Goal: Task Accomplishment & Management: Complete application form

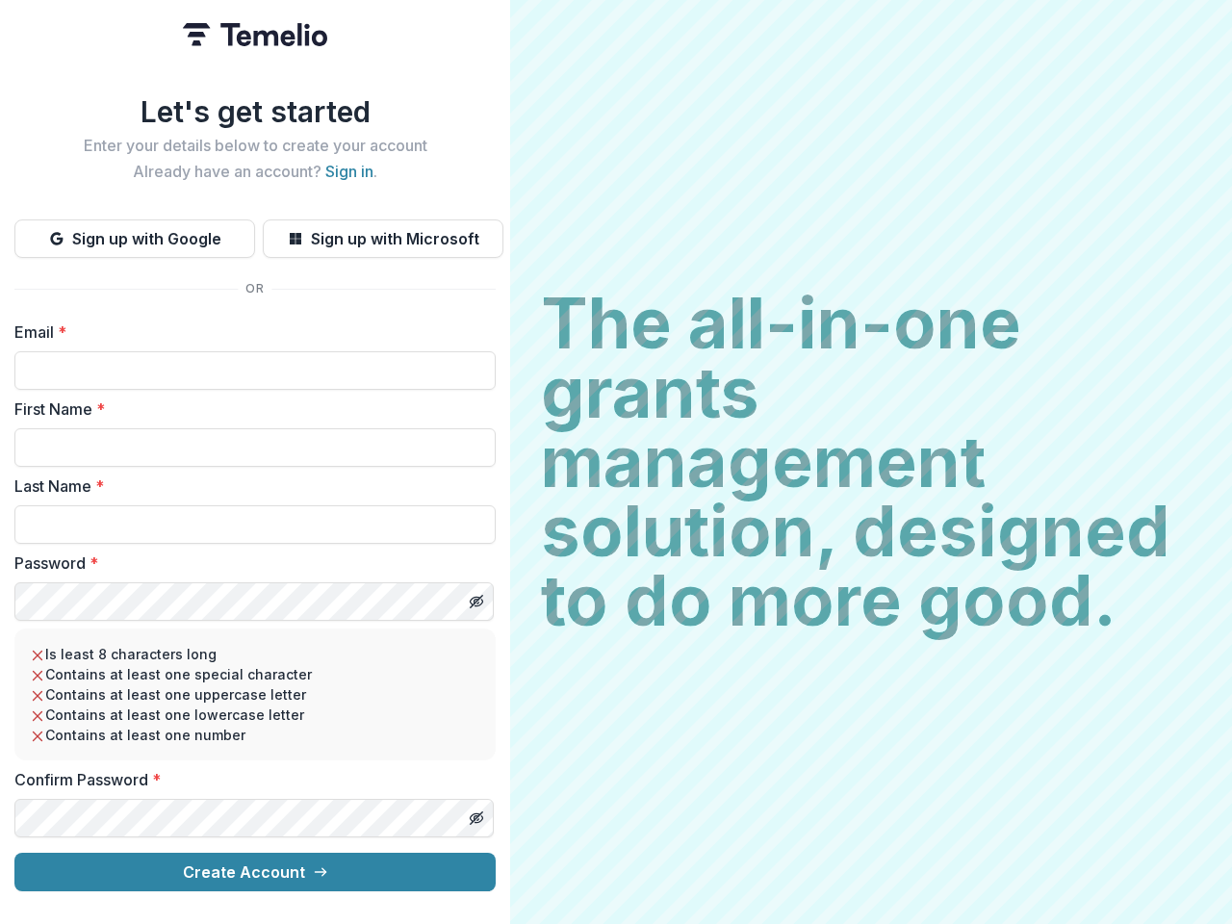
click at [616, 462] on h2 "The all-in-one grants management solution, designed to do more good." at bounding box center [871, 462] width 660 height 346
click at [135, 231] on button "Sign up with Google" at bounding box center [134, 238] width 241 height 38
click at [382, 231] on button "Sign up with Microsoft" at bounding box center [383, 238] width 241 height 38
click at [475, 596] on line "Toggle password visibility" at bounding box center [477, 602] width 12 height 12
click at [475, 812] on line "Toggle password visibility" at bounding box center [477, 818] width 12 height 12
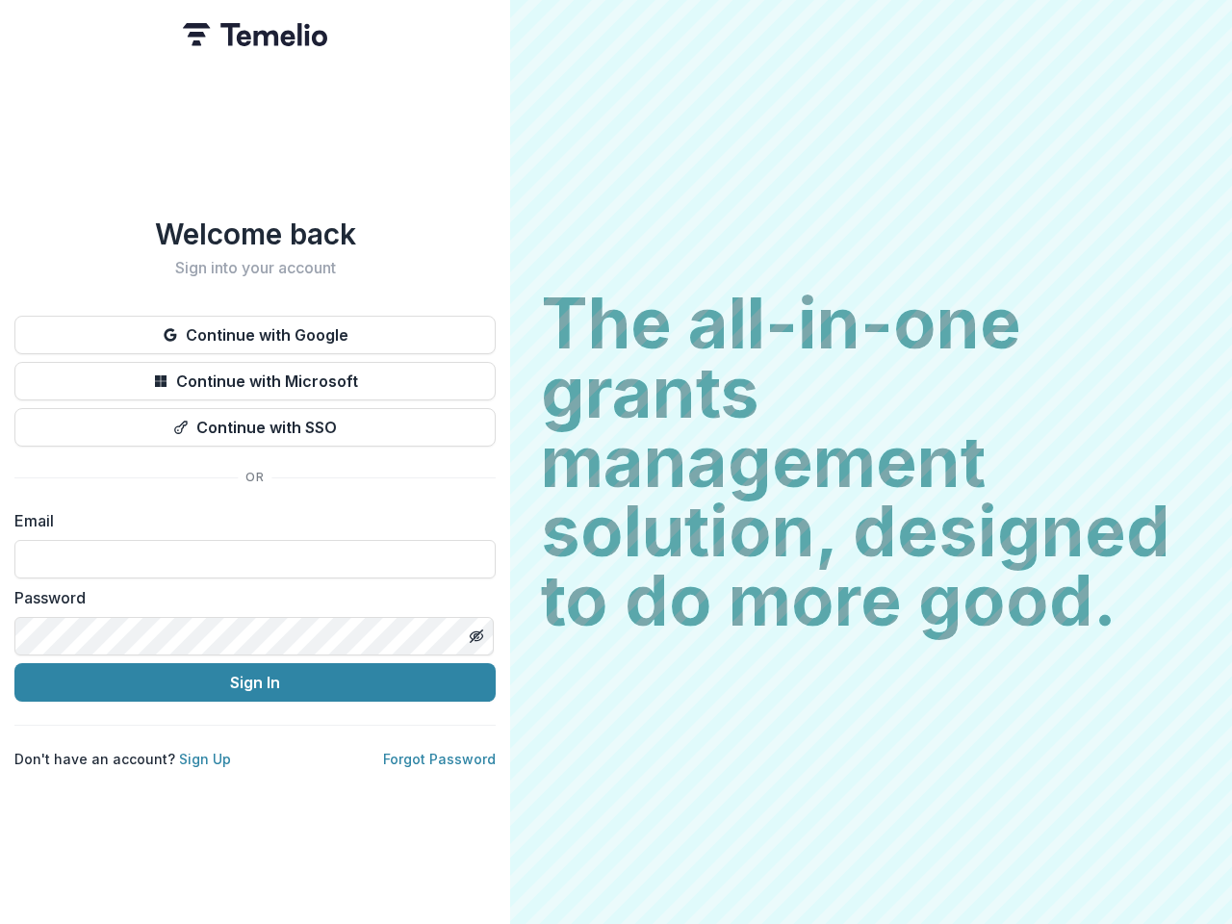
click at [616, 462] on h2 "The all-in-one grants management solution, designed to do more good." at bounding box center [871, 462] width 660 height 346
click at [255, 327] on button "Continue with Google" at bounding box center [254, 335] width 481 height 38
click at [255, 373] on button "Continue with Microsoft" at bounding box center [254, 381] width 481 height 38
click at [255, 420] on button "Continue with SSO" at bounding box center [254, 427] width 481 height 38
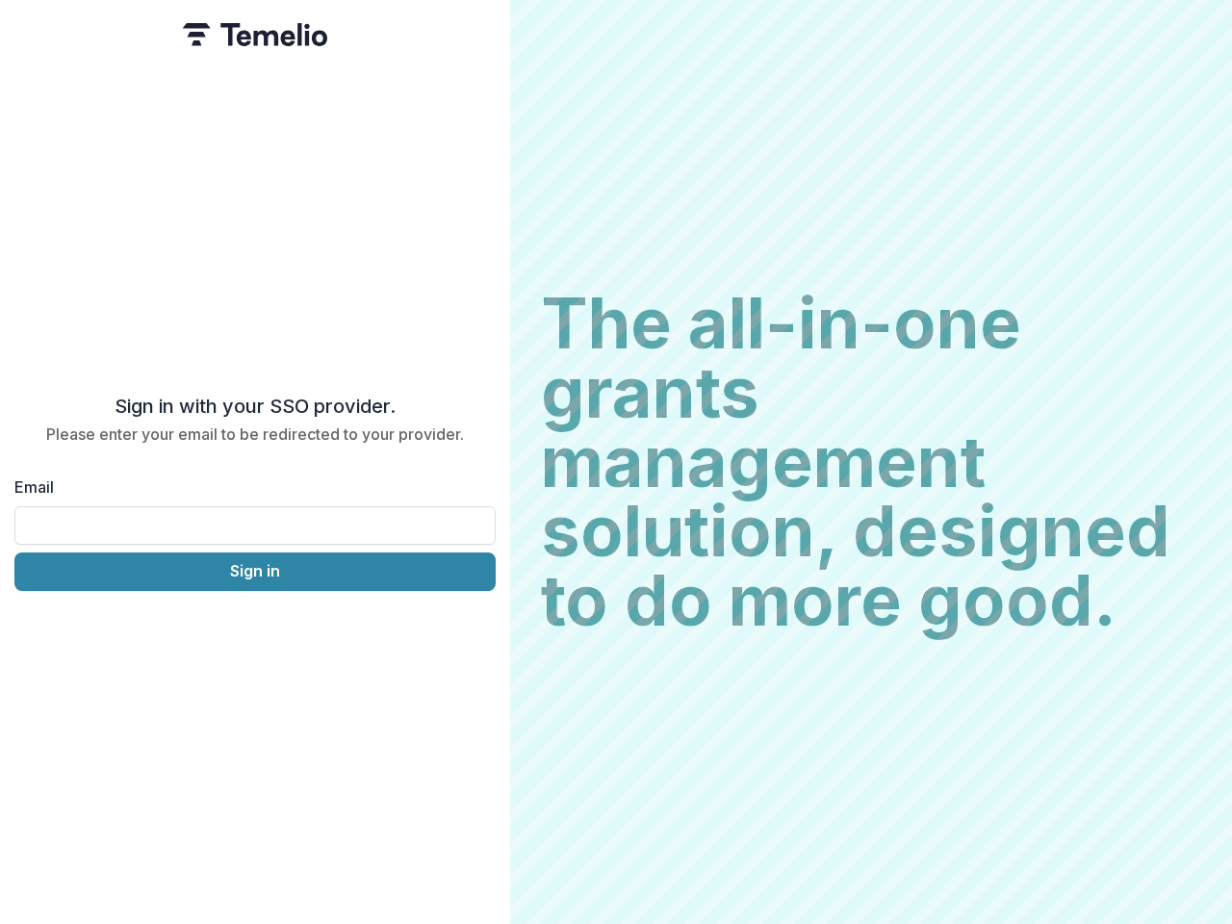
click at [475, 629] on div "Sign in with your SSO provider. Please enter your email to be redirected to you…" at bounding box center [255, 462] width 510 height 924
